Goal: Find specific page/section: Find specific page/section

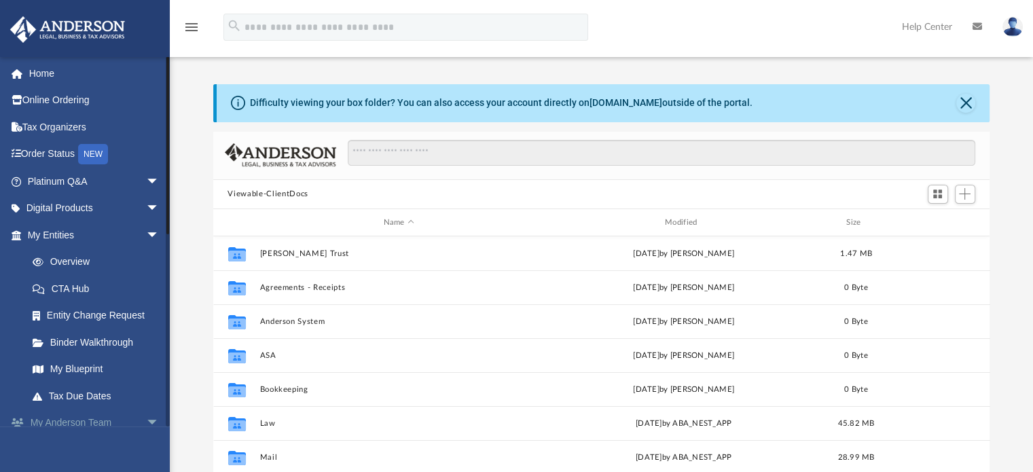
scroll to position [298, 766]
click at [146, 418] on span "arrow_drop_down" at bounding box center [159, 423] width 27 height 28
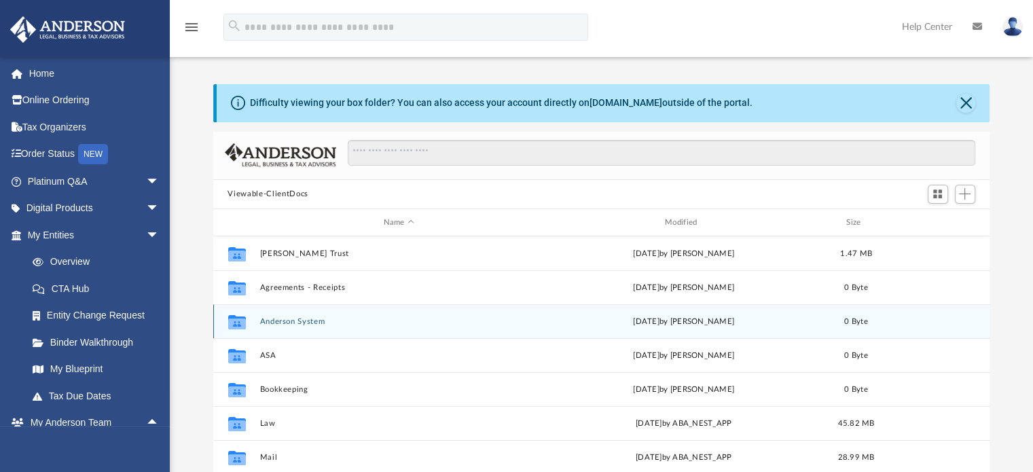
scroll to position [68, 0]
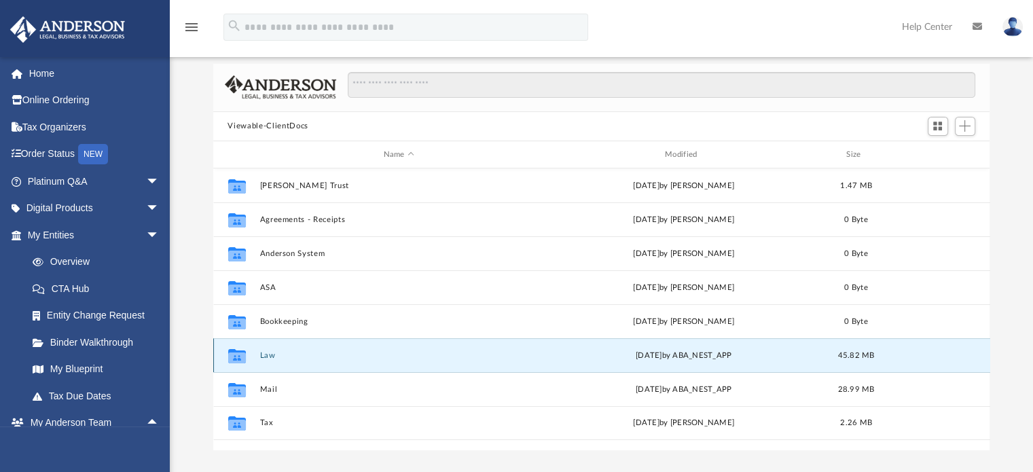
click at [269, 354] on button "Law" at bounding box center [398, 355] width 278 height 9
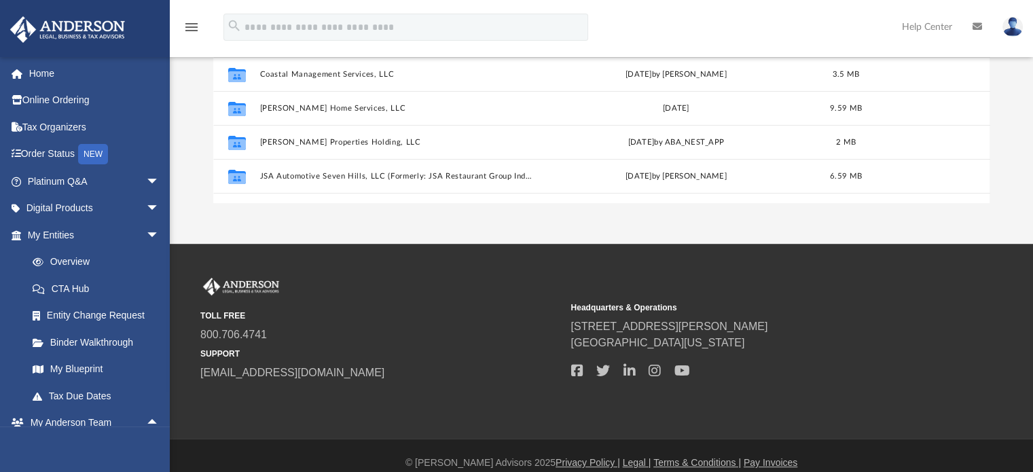
scroll to position [329, 0]
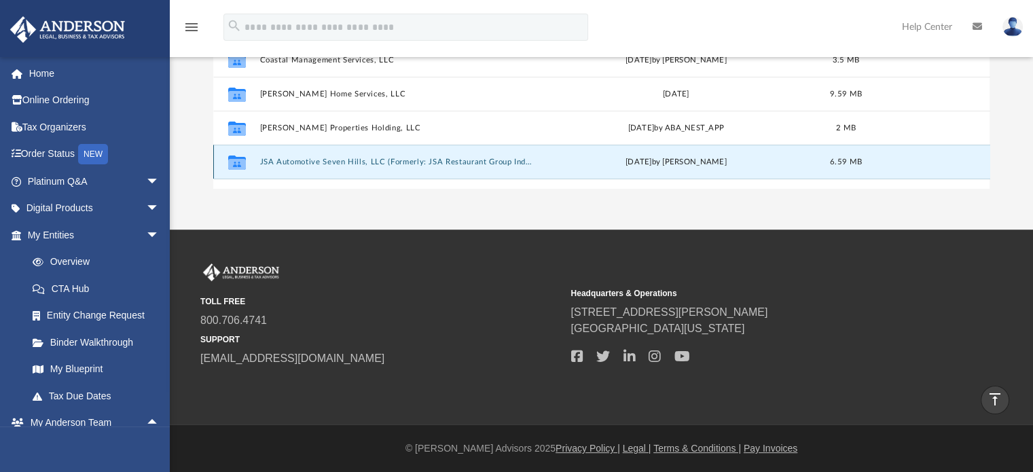
click at [325, 159] on button "JSA Automotive Seven Hills, LLC (Formerly: JSA Restaurant Group Independence, L…" at bounding box center [396, 162] width 274 height 9
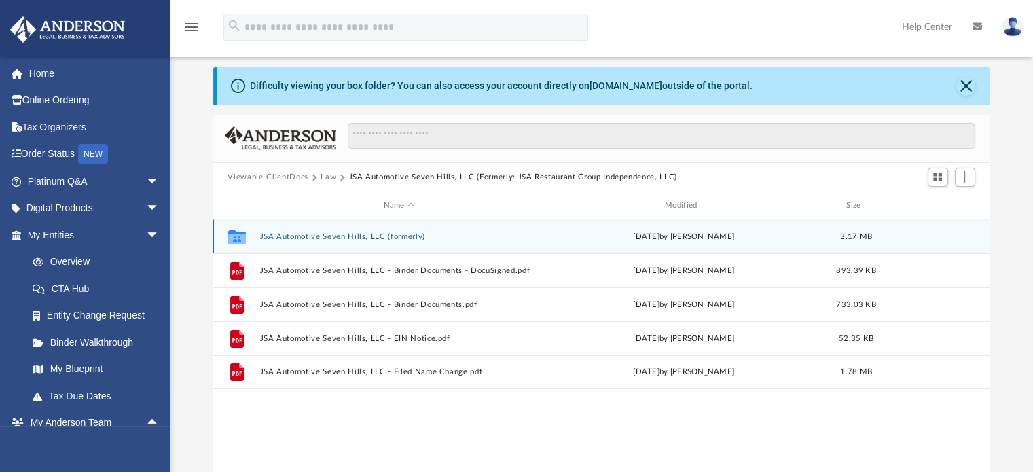
click at [308, 237] on button "JSA Automotive Seven Hills, LLC (formerly)" at bounding box center [398, 236] width 278 height 9
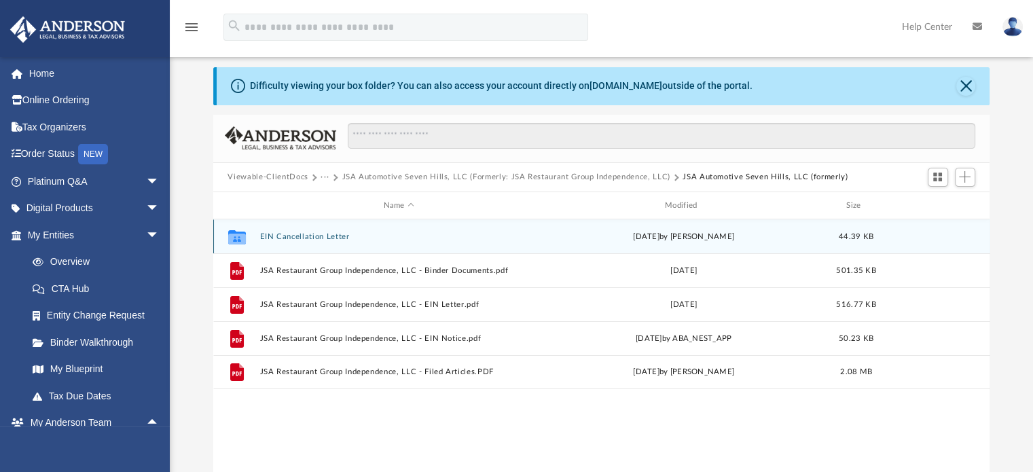
click at [318, 238] on button "EIN Cancellation Letter" at bounding box center [398, 236] width 278 height 9
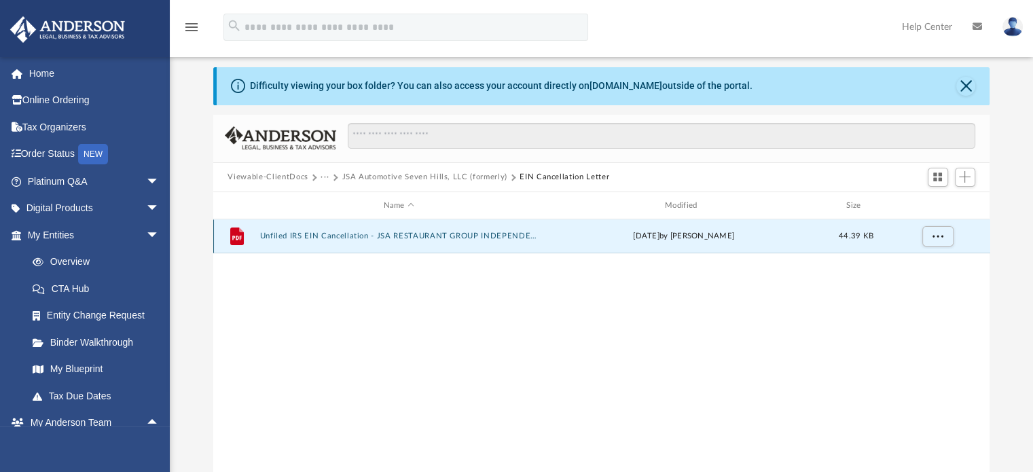
click at [318, 238] on button "Unfiled IRS EIN Cancellation - JSA RESTAURANT GROUP INDEPENDENCE, LLC.pdf" at bounding box center [398, 236] width 278 height 9
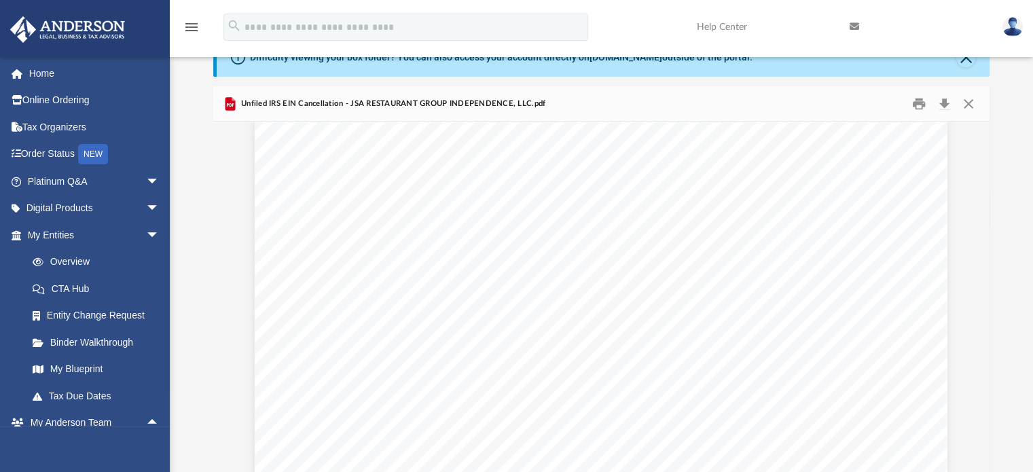
scroll to position [0, 0]
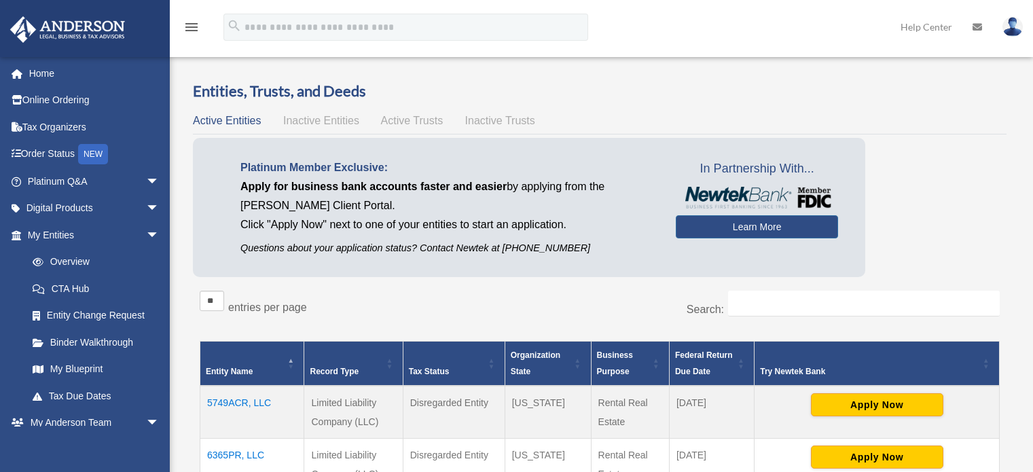
scroll to position [755, 0]
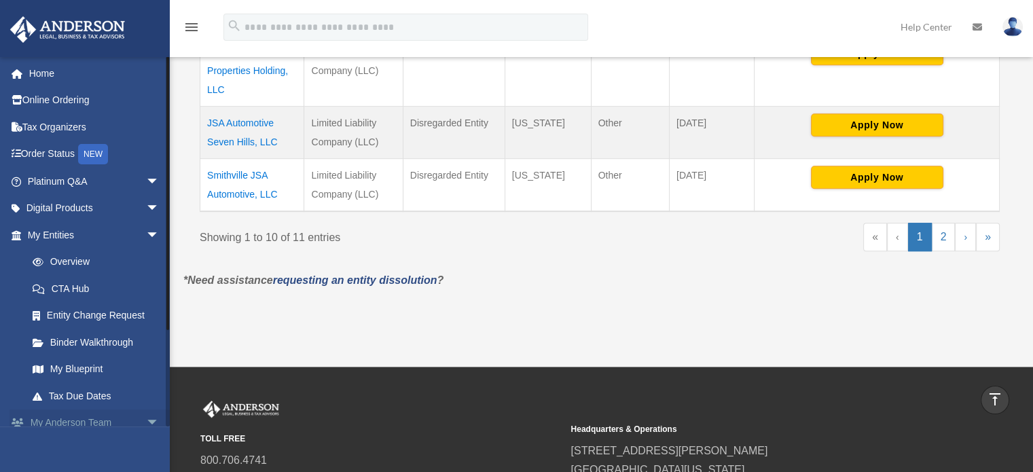
click at [146, 421] on span "arrow_drop_down" at bounding box center [159, 423] width 27 height 28
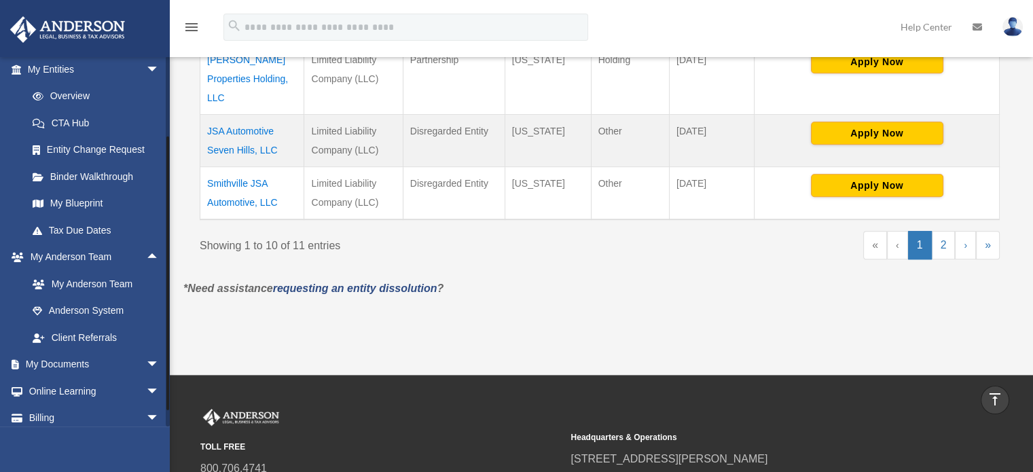
scroll to position [200, 0]
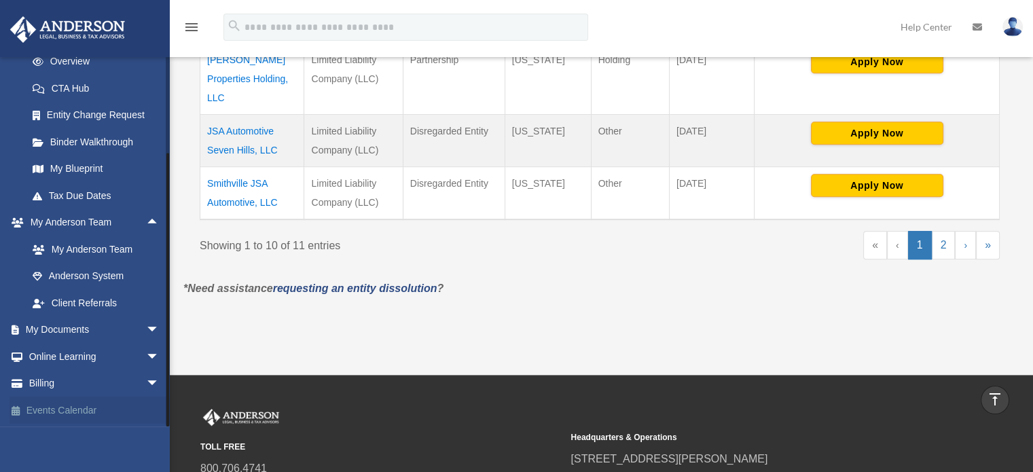
drag, startPoint x: 167, startPoint y: 314, endPoint x: 165, endPoint y: 408, distance: 93.7
click at [165, 408] on div "[EMAIL_ADDRESS][DOMAIN_NAME] Sign Out [EMAIL_ADDRESS][DOMAIN_NAME] Home Online …" at bounding box center [85, 241] width 170 height 370
click at [146, 326] on span "arrow_drop_down" at bounding box center [159, 330] width 27 height 28
click at [63, 352] on link "Box" at bounding box center [99, 356] width 161 height 27
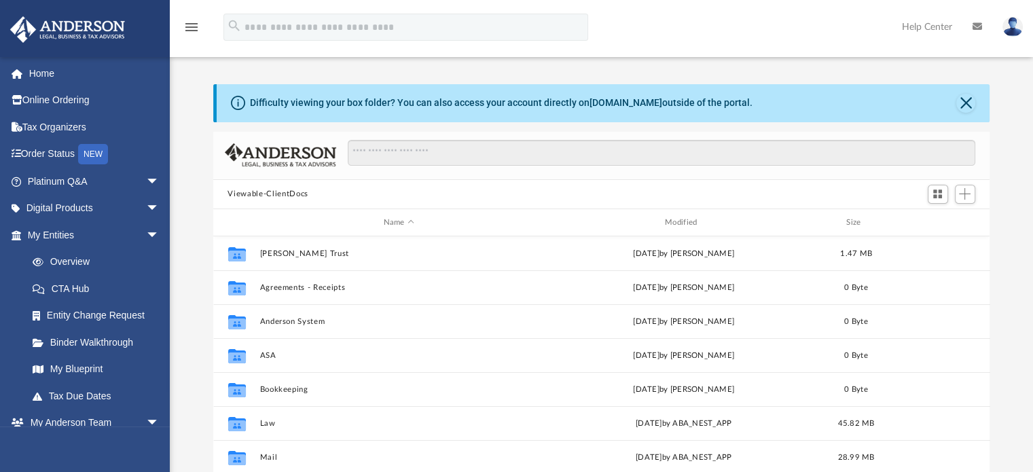
scroll to position [298, 766]
